Goal: Information Seeking & Learning: Learn about a topic

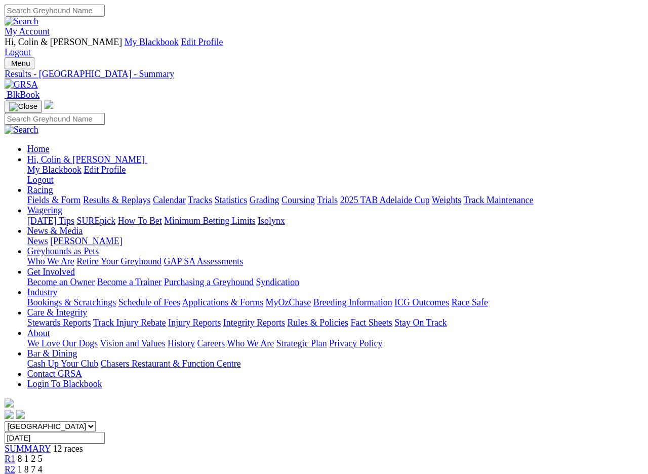
scroll to position [2, 0]
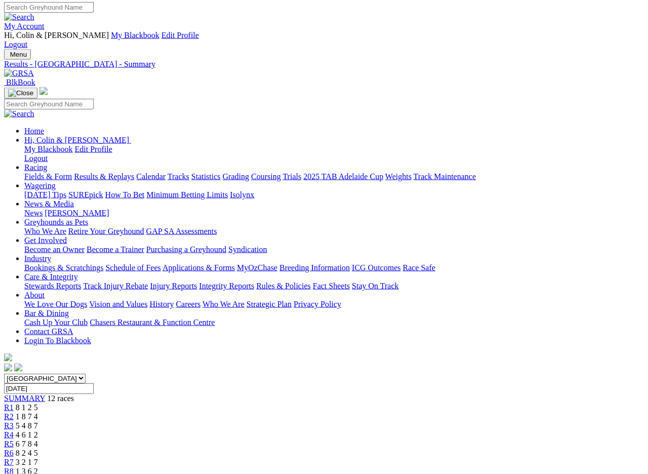
click at [94, 383] on input "Thursday, 16 May 2024" at bounding box center [49, 388] width 90 height 11
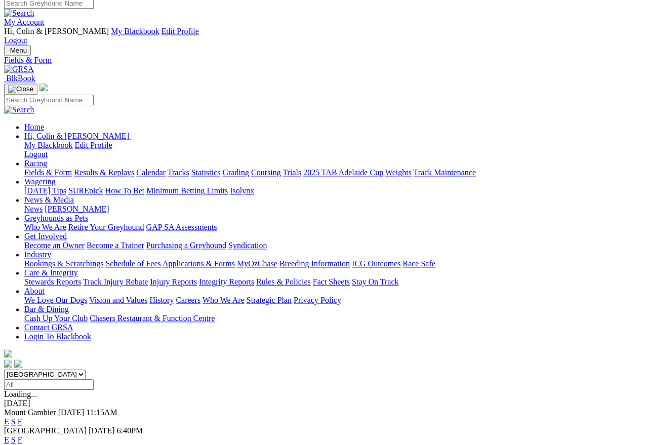
scroll to position [6, 0]
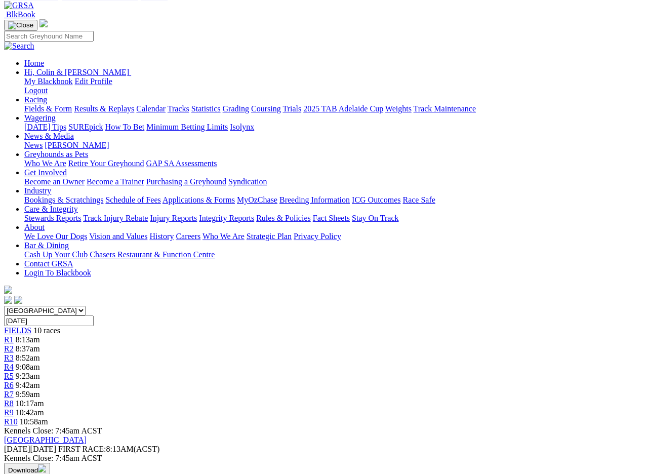
scroll to position [70, 0]
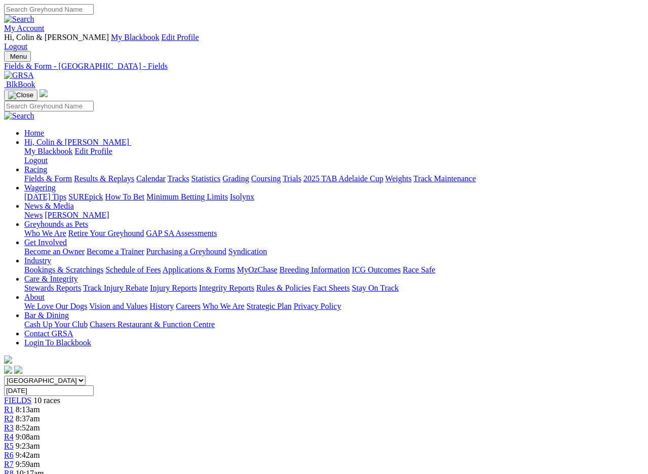
click at [94, 385] on input "Saturday, 30 Aug 2025" at bounding box center [49, 390] width 90 height 11
type input "Thursday, 28 Aug 2025"
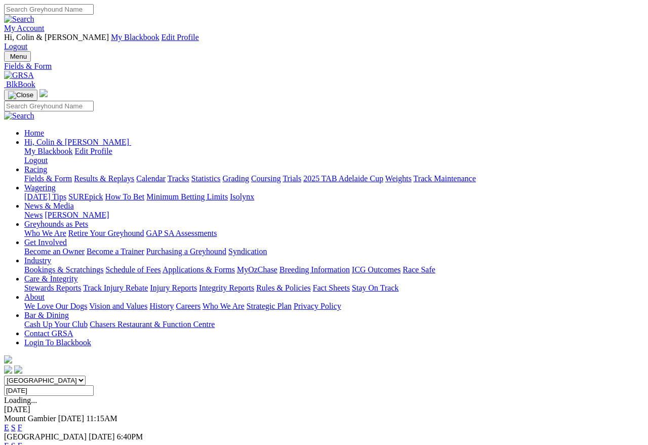
scroll to position [5, 0]
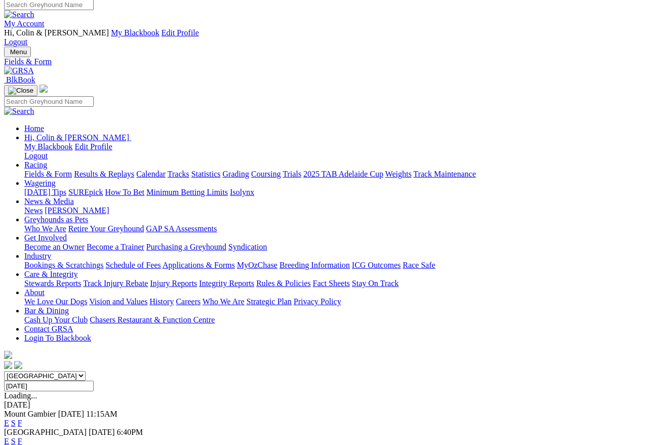
click at [22, 437] on link "F" at bounding box center [20, 441] width 5 height 9
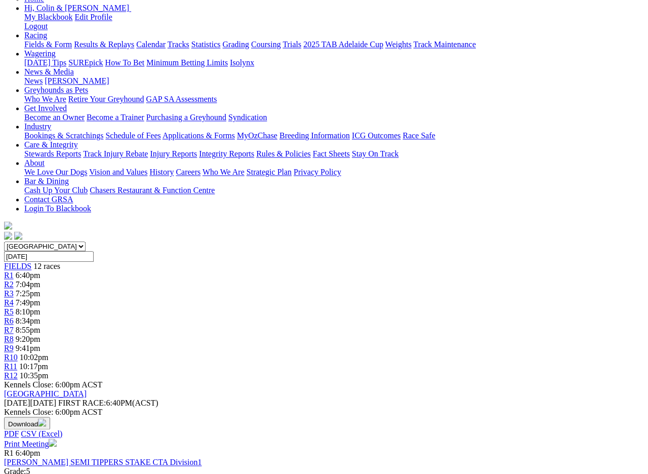
scroll to position [133, 0]
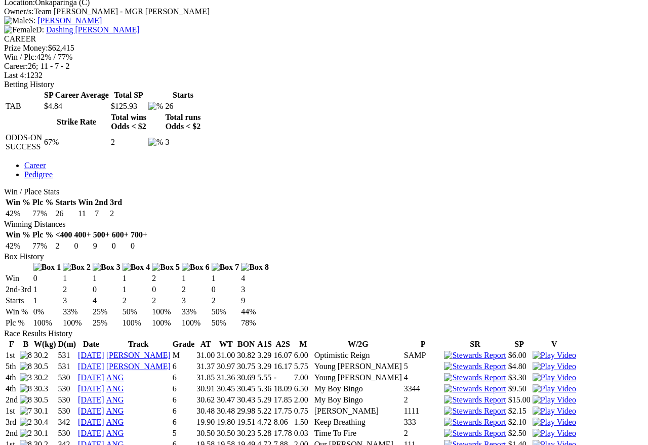
scroll to position [457, 0]
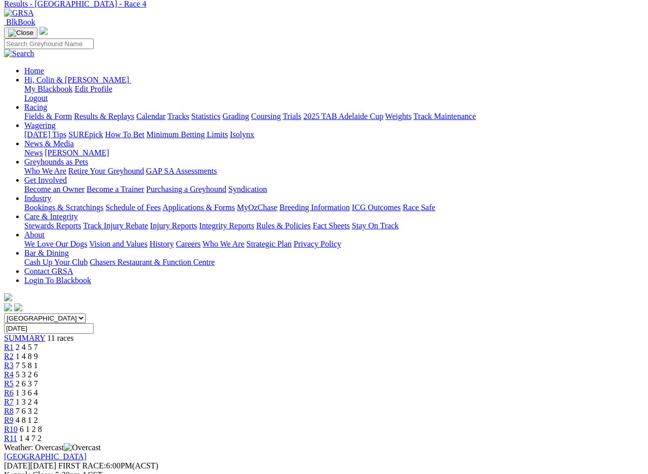
scroll to position [63, 0]
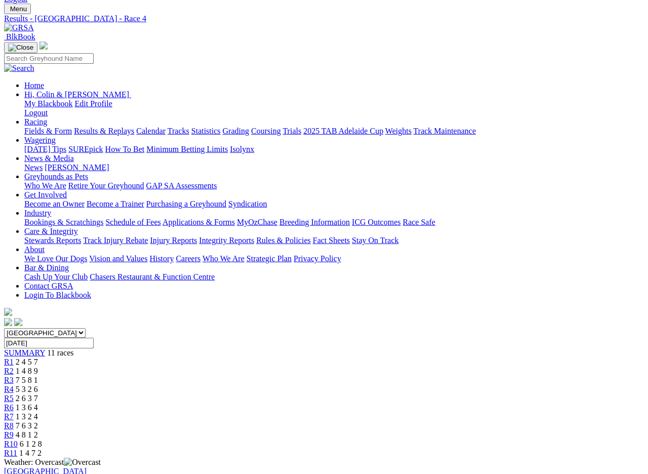
scroll to position [46, 0]
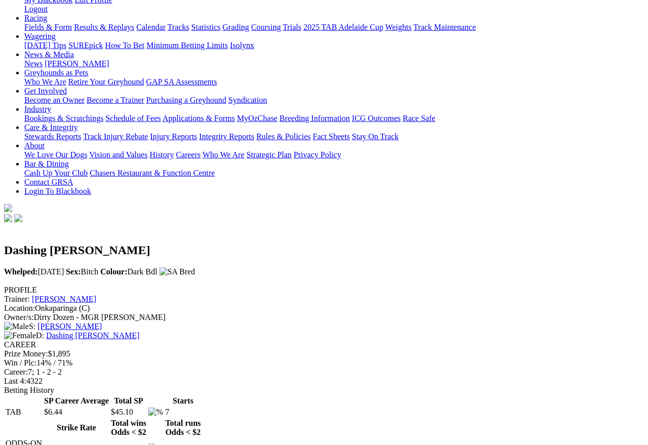
scroll to position [152, 0]
